Goal: Task Accomplishment & Management: Manage account settings

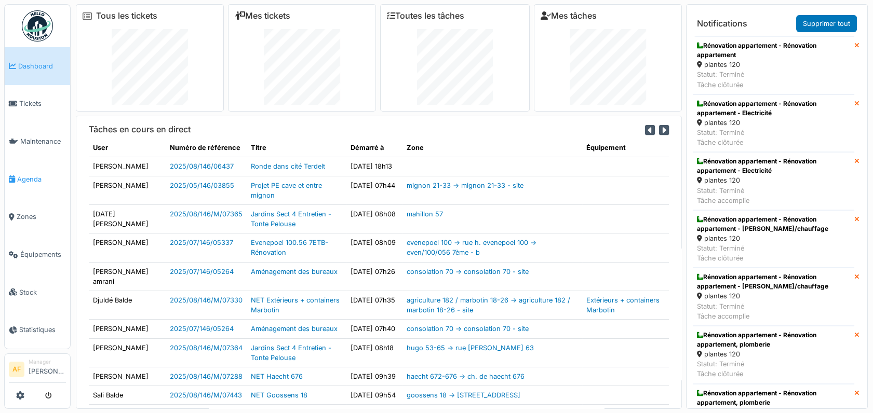
click at [25, 175] on span "Agenda" at bounding box center [41, 180] width 49 height 10
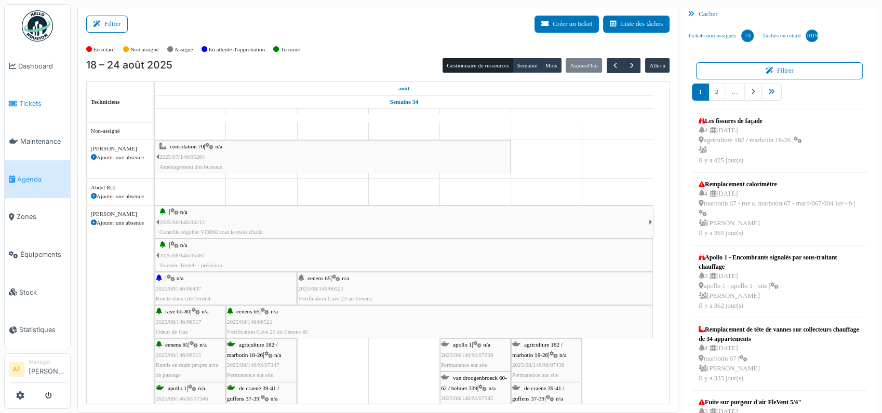
click at [26, 99] on span "Tickets" at bounding box center [42, 104] width 47 height 10
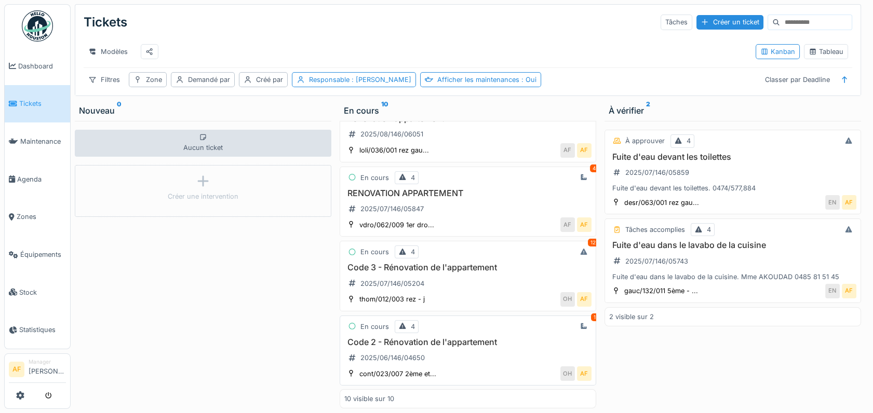
click at [436, 338] on h3 "Code 2 - Rénovation de l'appartement" at bounding box center [467, 343] width 247 height 10
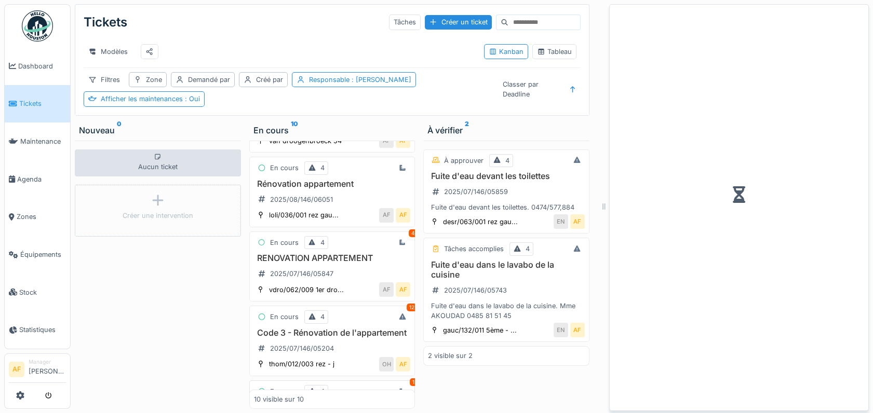
scroll to position [704, 0]
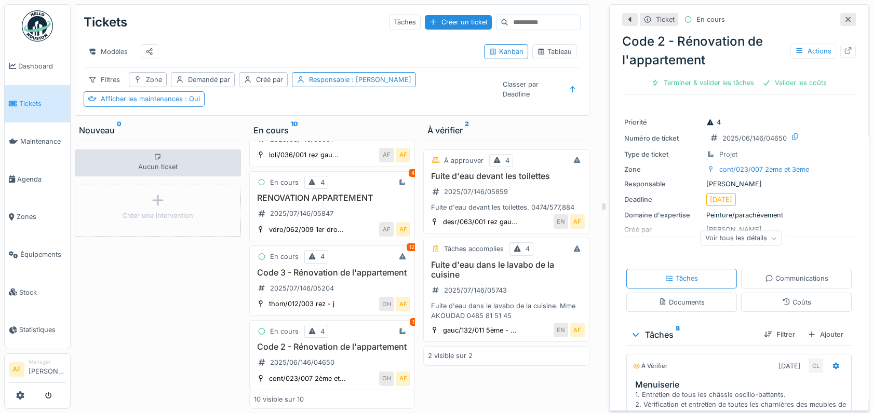
click at [35, 100] on span "Tickets" at bounding box center [42, 104] width 47 height 10
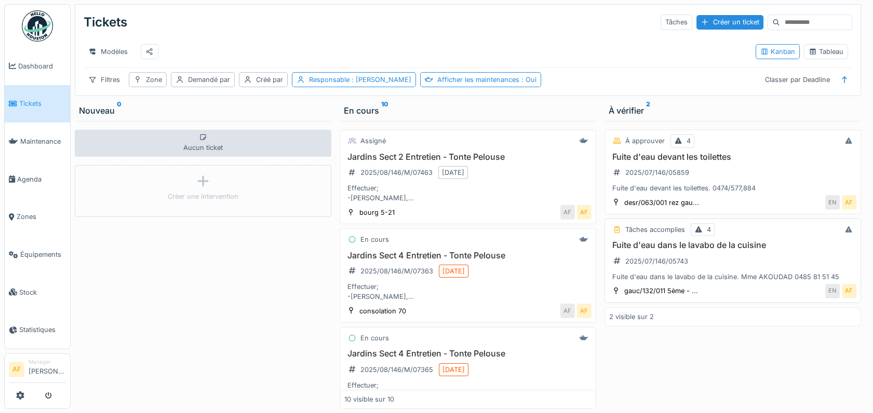
click at [702, 250] on h3 "Fuite d'eau dans le lavabo de la cuisine" at bounding box center [732, 246] width 247 height 10
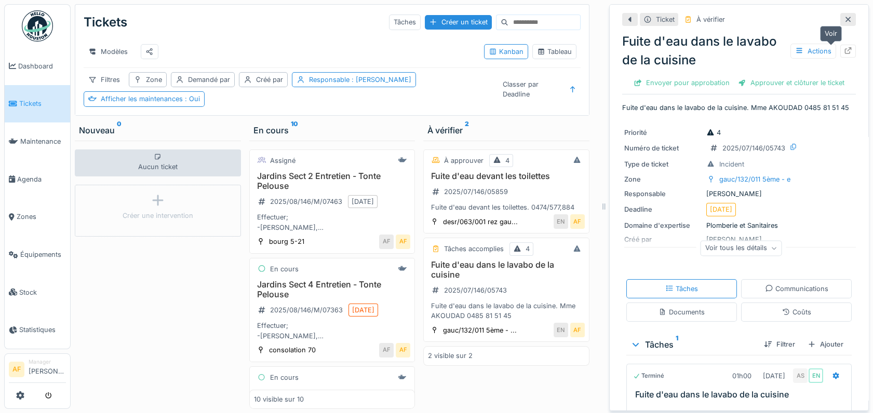
click at [844, 50] on icon at bounding box center [848, 50] width 8 height 7
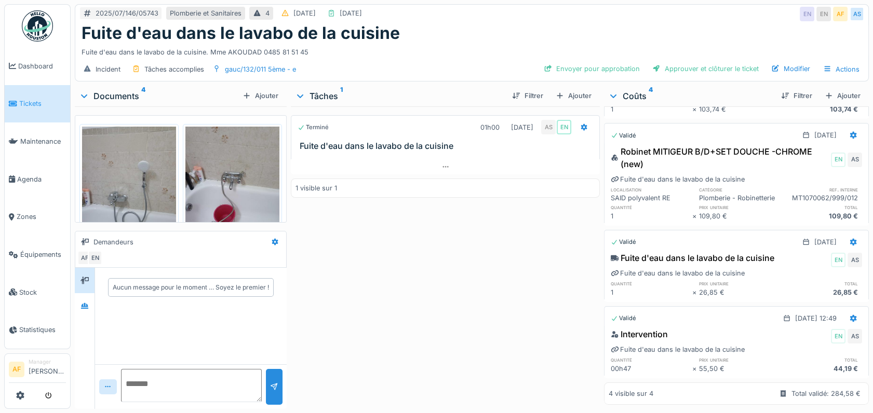
scroll to position [122, 0]
click at [693, 69] on div "Approuver et clôturer le ticket" at bounding box center [705, 69] width 115 height 14
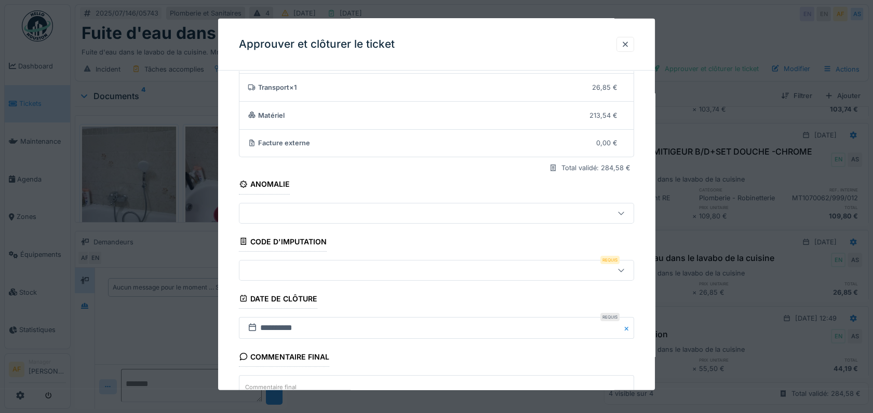
scroll to position [115, 0]
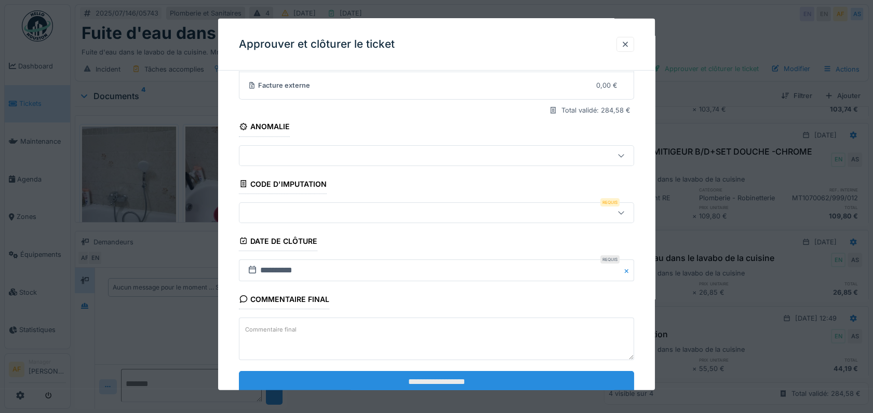
click at [473, 383] on input "**********" at bounding box center [436, 382] width 395 height 22
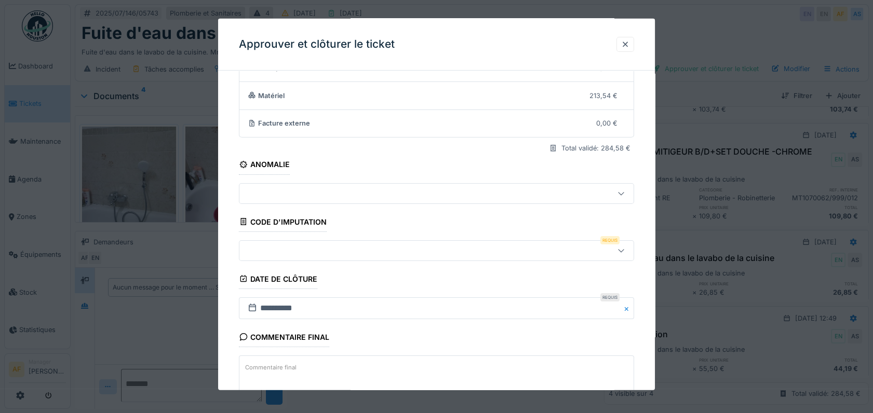
scroll to position [58, 0]
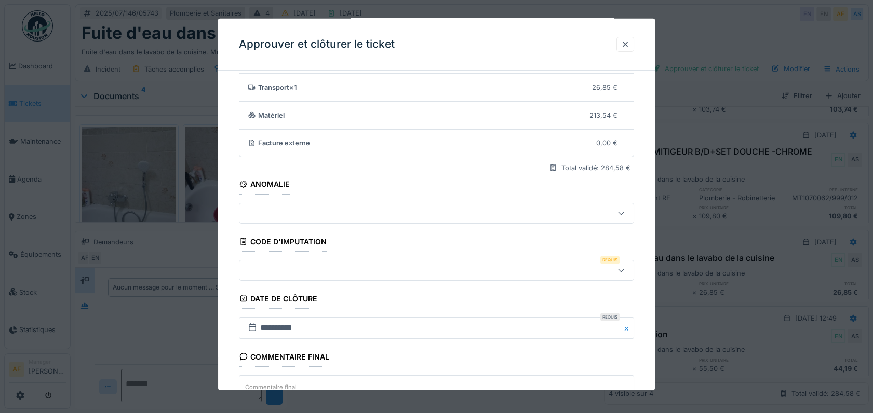
click at [625, 273] on div at bounding box center [621, 270] width 8 height 10
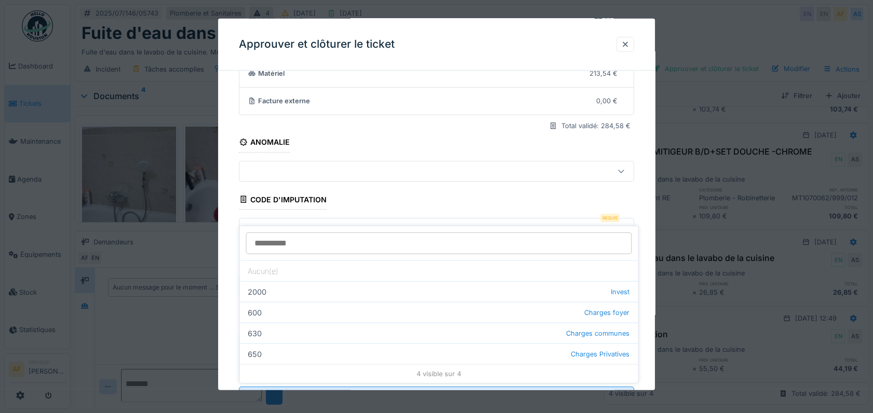
scroll to position [123, 0]
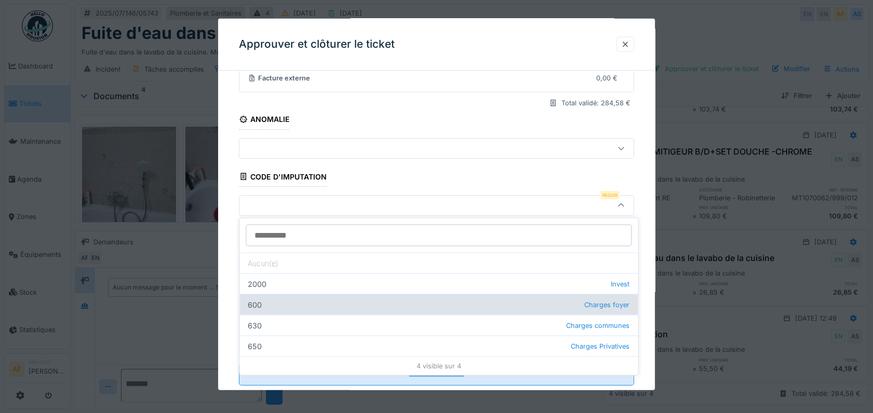
click at [604, 307] on span "Charges foyer" at bounding box center [606, 305] width 45 height 10
type input "***"
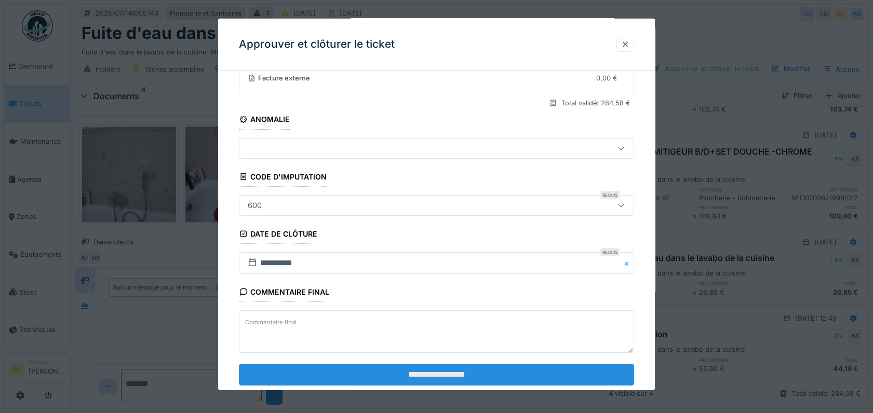
click at [458, 371] on input "**********" at bounding box center [436, 375] width 395 height 22
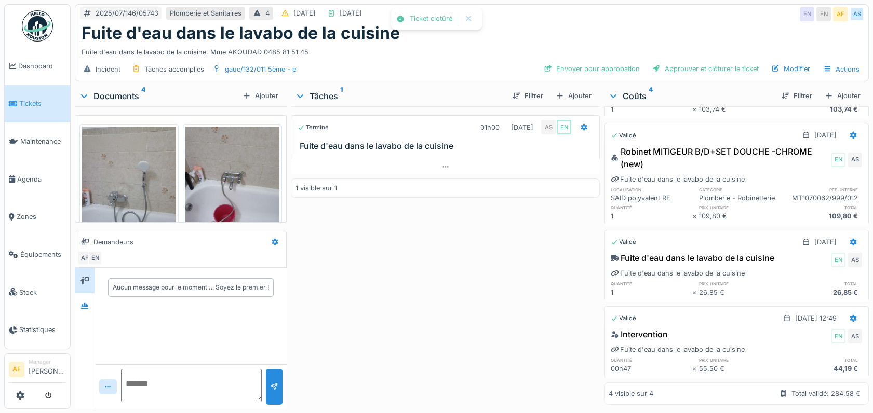
scroll to position [119, 0]
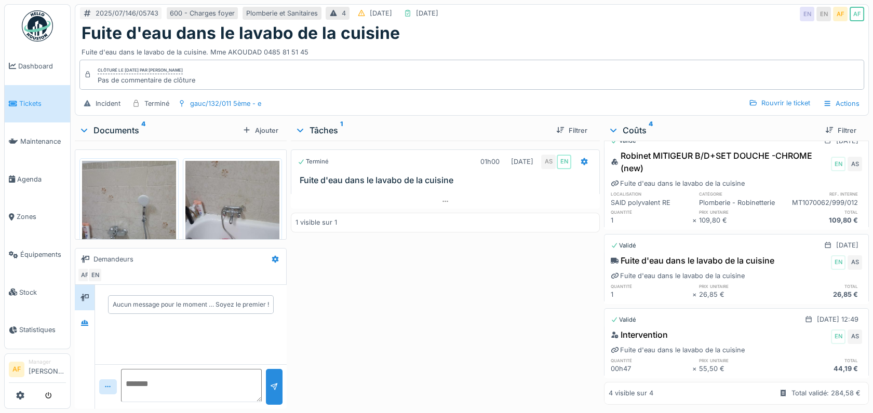
click at [25, 99] on span "Tickets" at bounding box center [42, 104] width 47 height 10
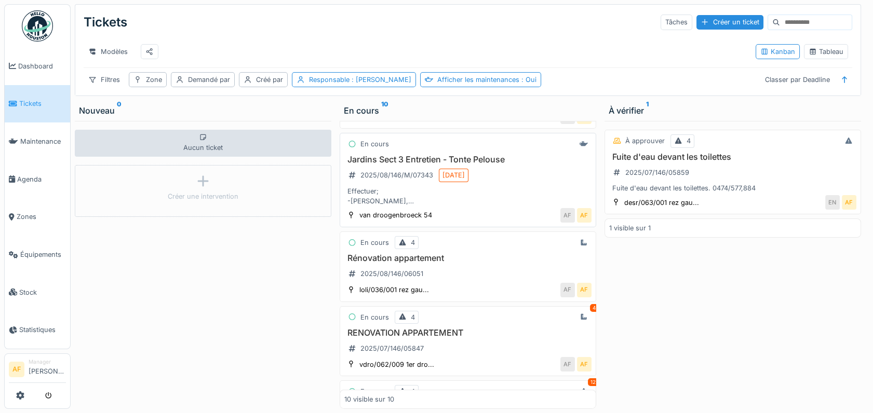
scroll to position [471, 0]
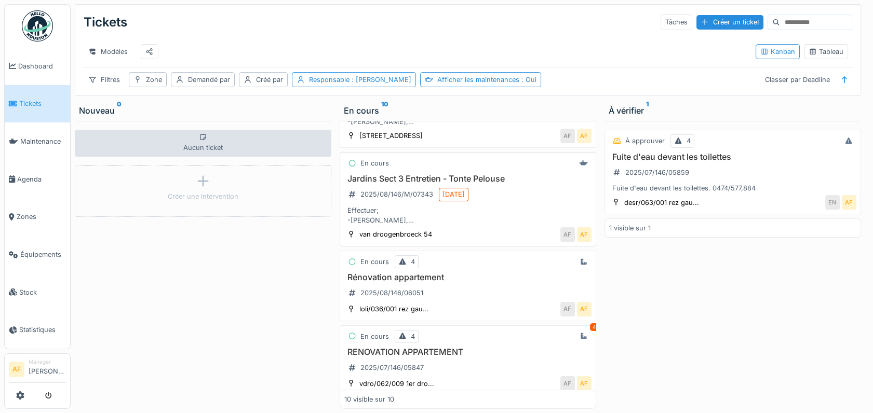
click at [379, 211] on div "Jardins Sect 3 Entretien - Tonte Pelouse 2025/08/146/M/07343 15/08/2025 Effectu…" at bounding box center [467, 199] width 247 height 51
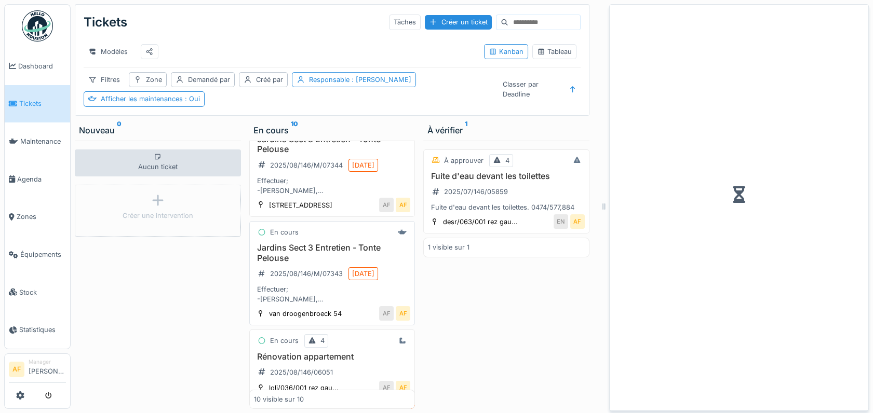
scroll to position [521, 0]
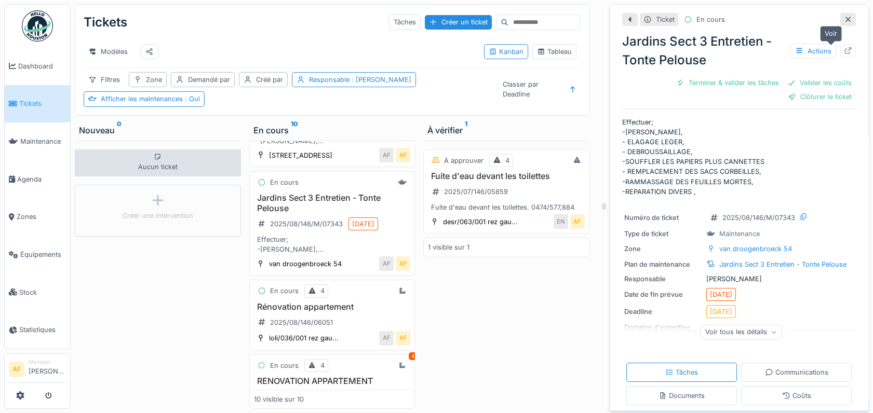
click at [844, 53] on icon at bounding box center [848, 50] width 8 height 7
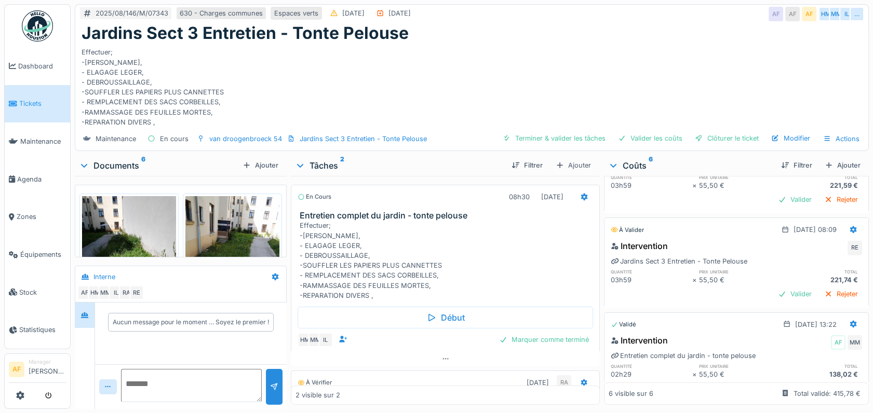
scroll to position [146, 0]
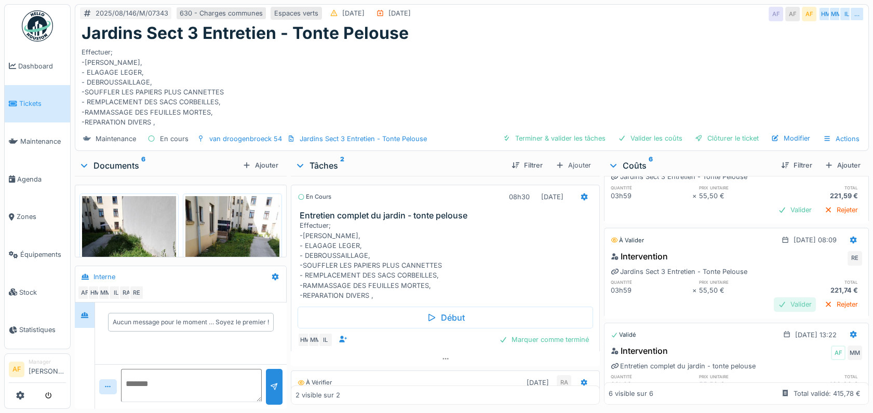
click at [774, 298] on div "Valider" at bounding box center [795, 305] width 42 height 14
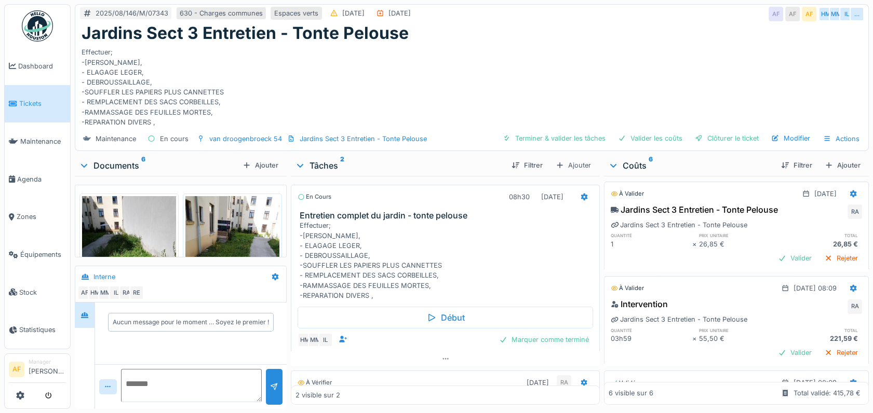
scroll to position [0, 0]
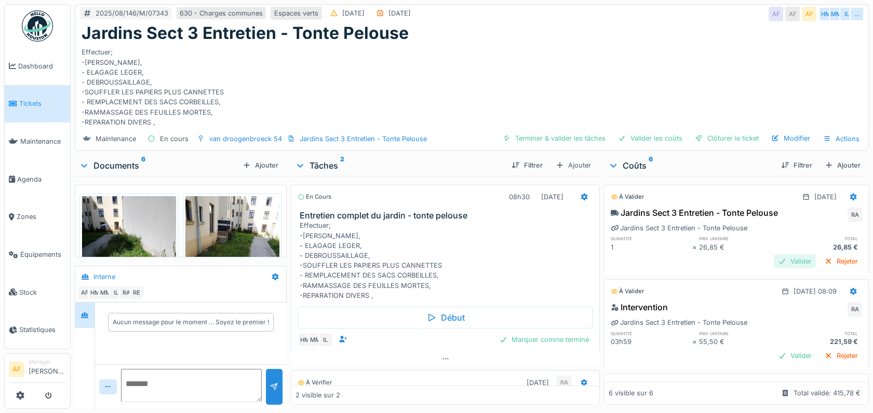
click at [777, 255] on div "Valider" at bounding box center [795, 262] width 42 height 14
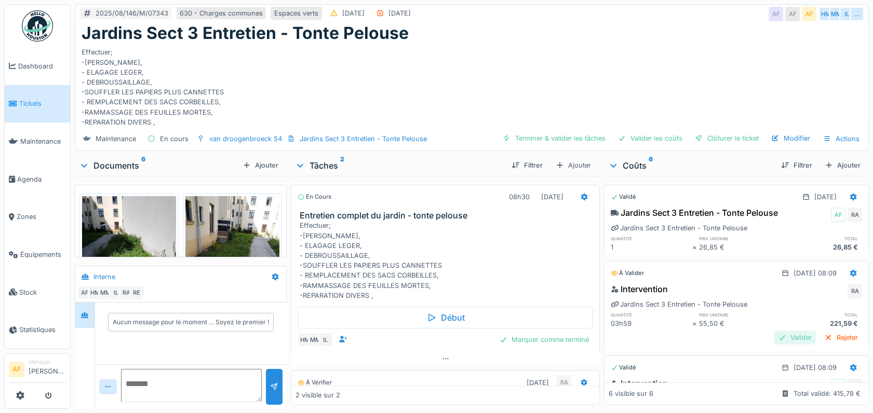
click at [774, 331] on div "Valider" at bounding box center [795, 338] width 42 height 14
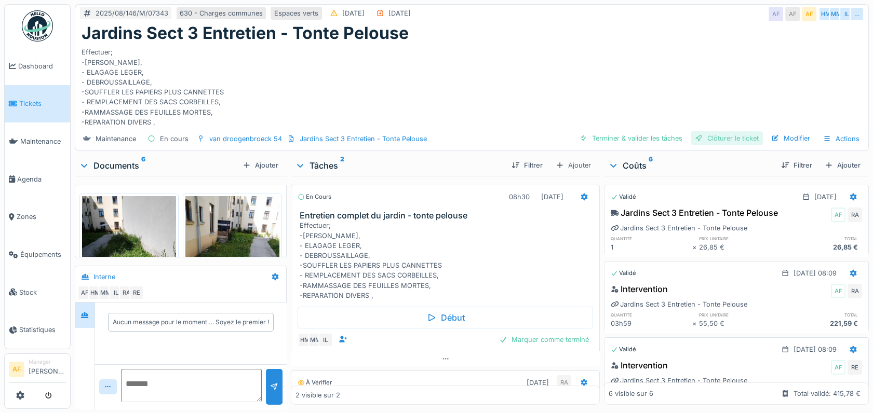
click at [739, 138] on div "Clôturer le ticket" at bounding box center [727, 138] width 72 height 14
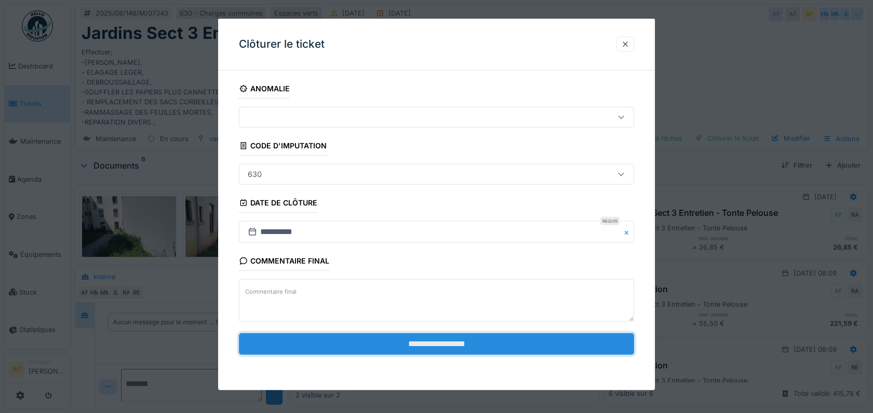
click at [457, 344] on input "**********" at bounding box center [436, 344] width 395 height 22
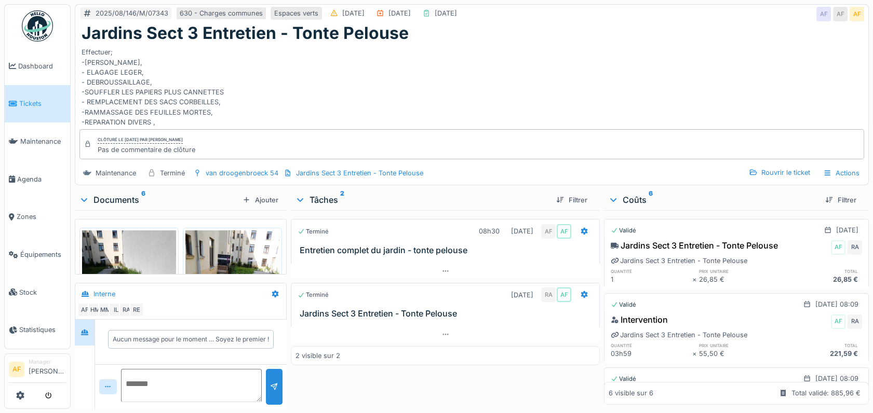
click at [34, 99] on span "Tickets" at bounding box center [42, 104] width 47 height 10
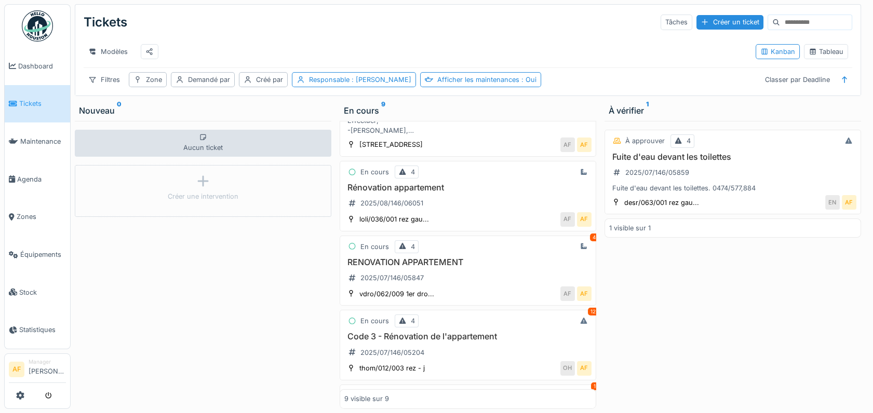
scroll to position [541, 0]
